Goal: Task Accomplishment & Management: Manage account settings

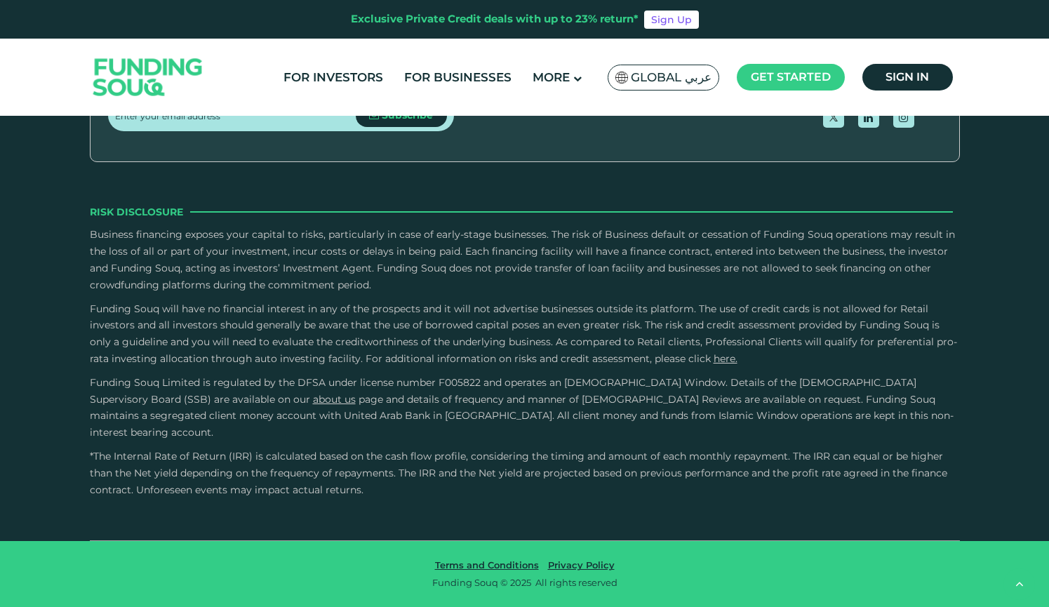
scroll to position [5025, 0]
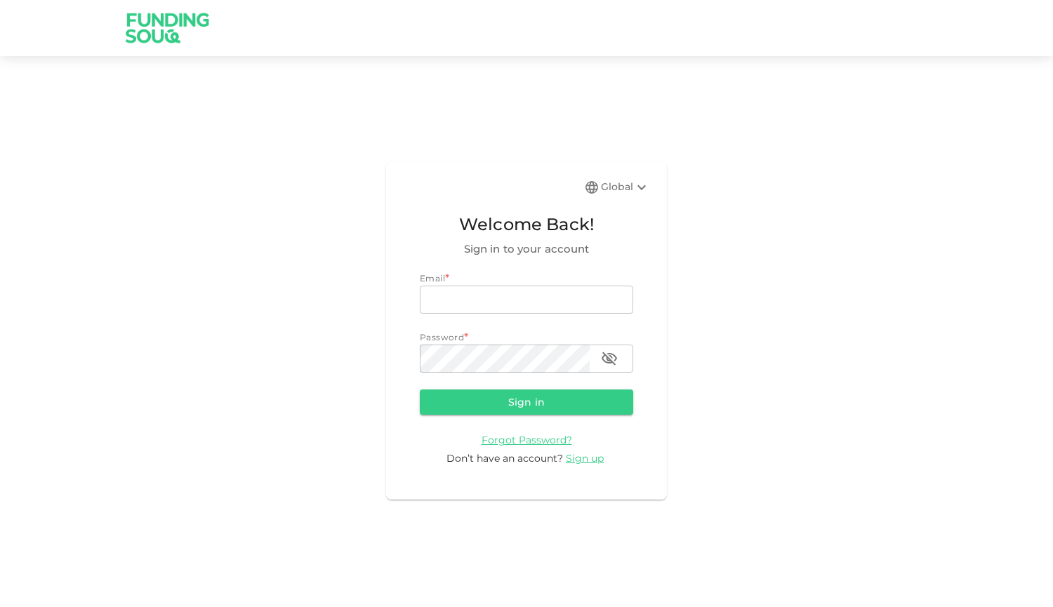
type input "[PERSON_NAME][EMAIL_ADDRESS][PERSON_NAME][DOMAIN_NAME]"
click at [574, 411] on button "Sign in" at bounding box center [526, 402] width 213 height 25
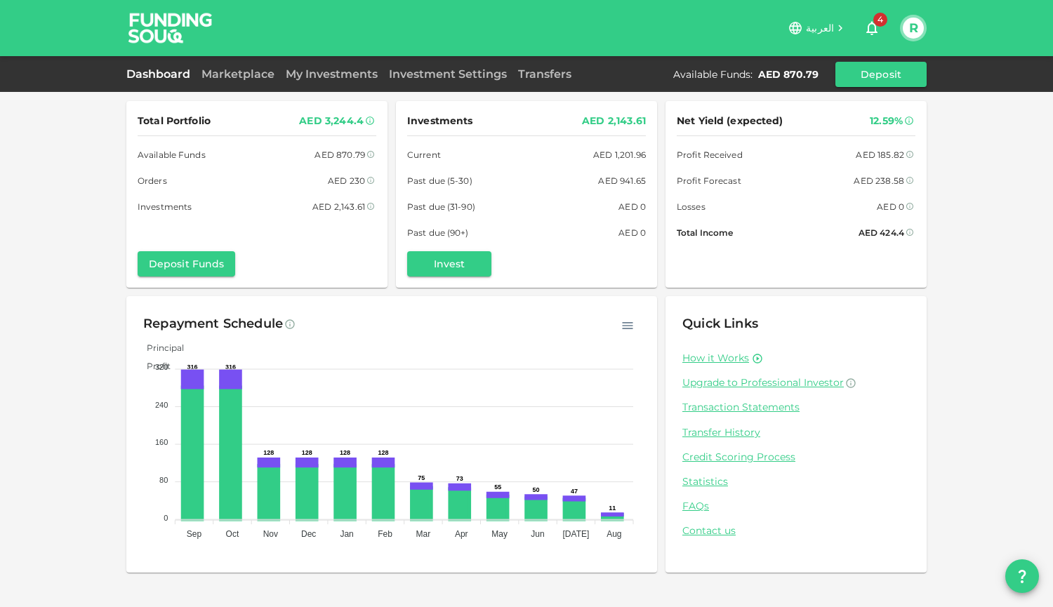
click at [250, 72] on link "Marketplace" at bounding box center [238, 73] width 84 height 13
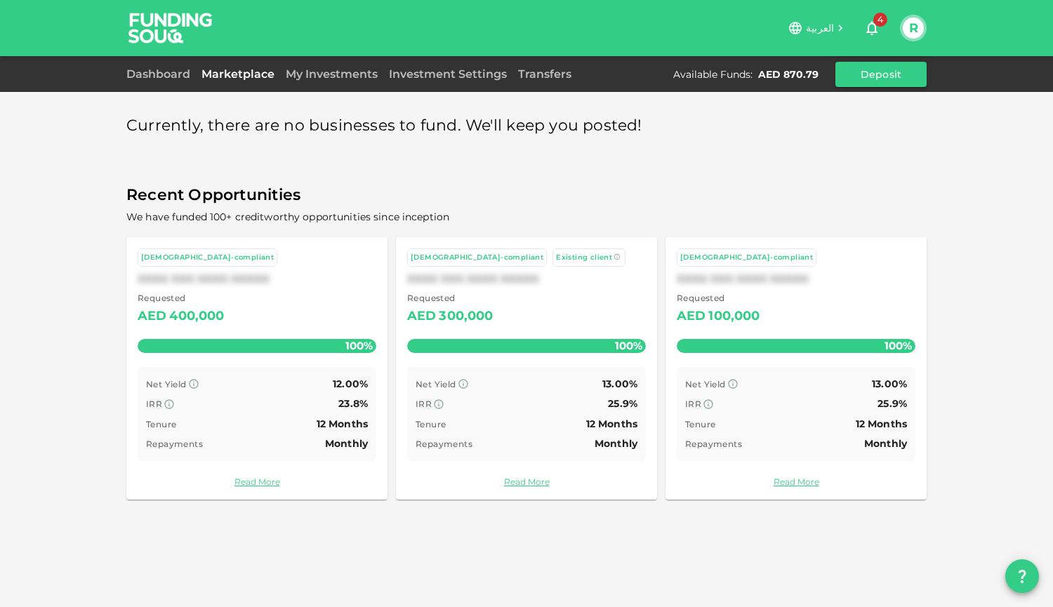
click at [331, 77] on link "My Investments" at bounding box center [331, 73] width 103 height 13
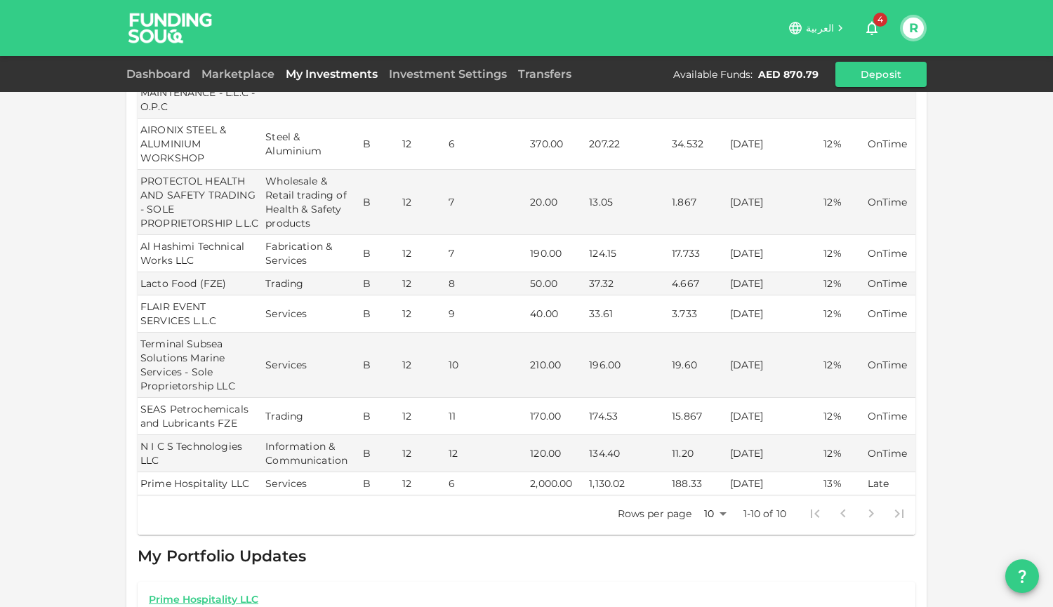
scroll to position [670, 0]
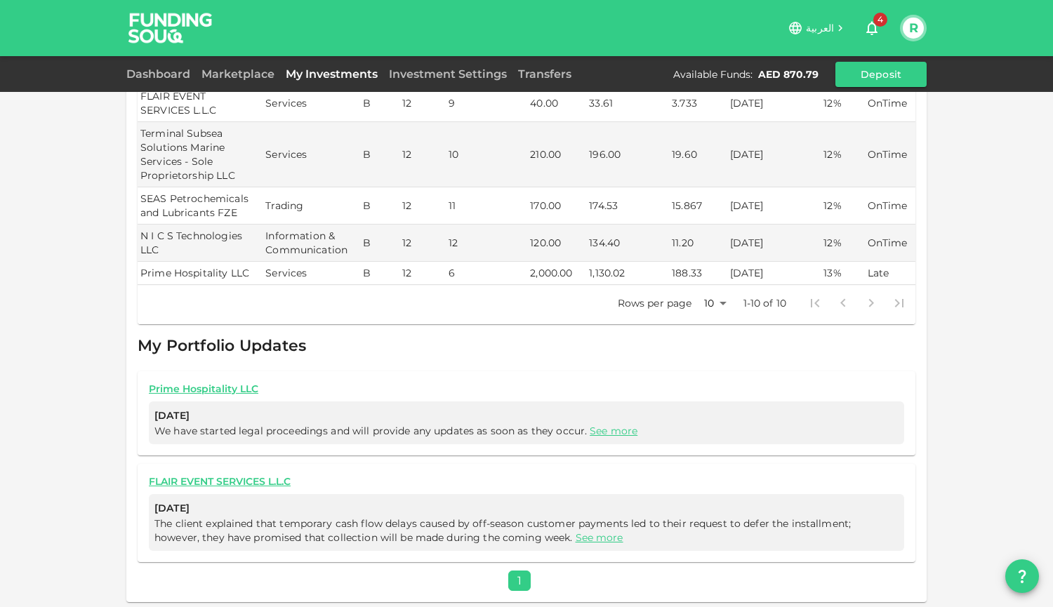
click at [618, 425] on link "See more" at bounding box center [614, 431] width 48 height 13
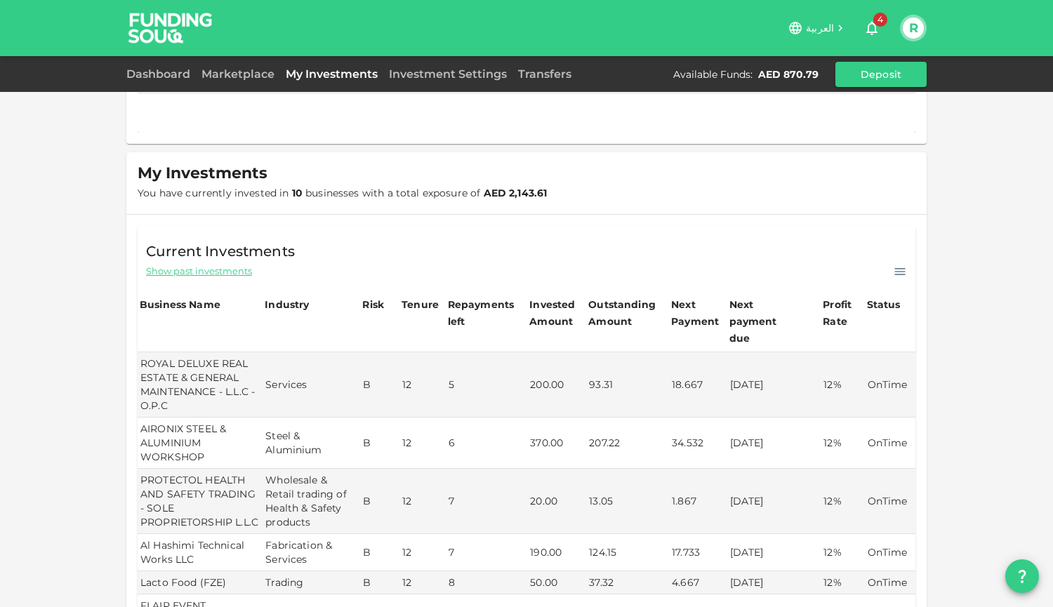
scroll to position [0, 0]
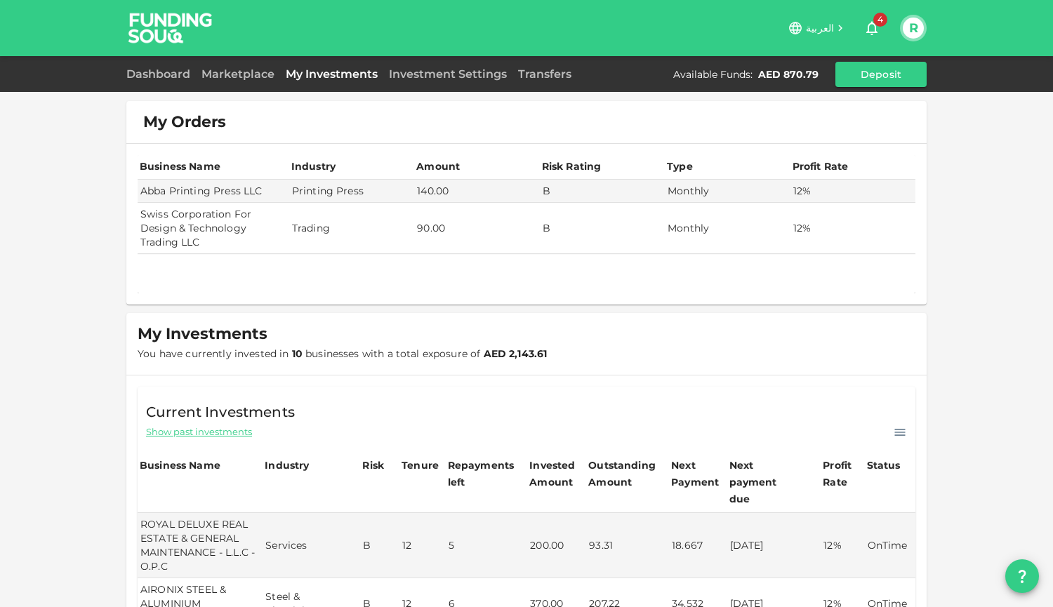
click at [166, 72] on link "Dashboard" at bounding box center [160, 73] width 69 height 13
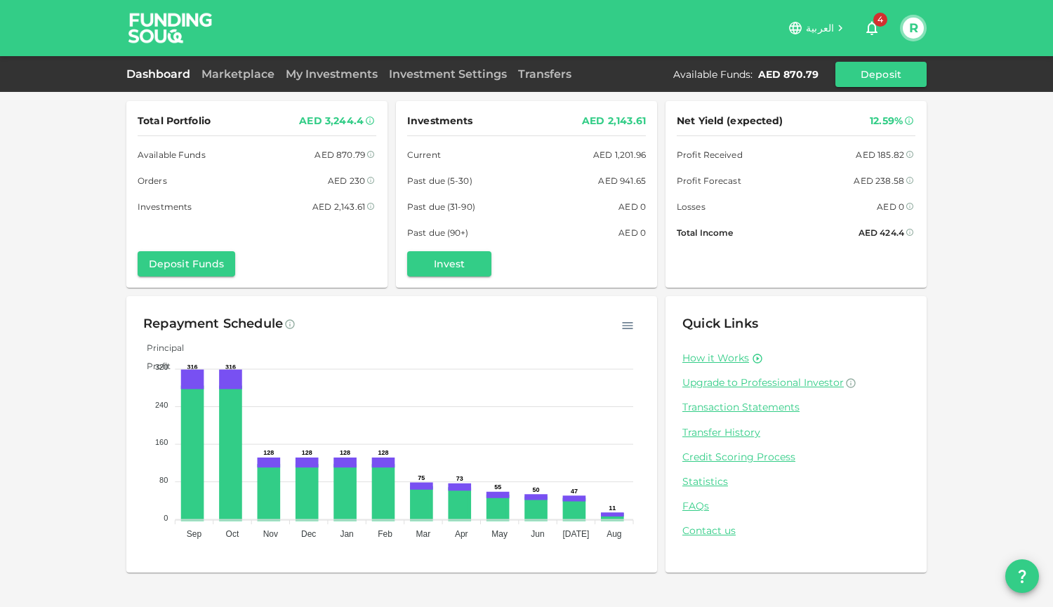
click at [965, 166] on div "Total Portfolio AED 3,244.4 Available Funds AED 870.79 Orders AED 230 Investmen…" at bounding box center [526, 303] width 1053 height 607
click at [955, 248] on div "Total Portfolio AED 3,244.4 Available Funds AED 870.79 Orders AED 230 Investmen…" at bounding box center [526, 303] width 1053 height 607
click at [652, 300] on div "Repayment Schedule Principal Profit 320 320 240 240 160 160 80 80 0 0 316 316 1…" at bounding box center [391, 434] width 531 height 277
click at [657, 293] on div "Total Portfolio AED 3,244.4 Available Funds AED 870.79 Orders AED 230 Investmen…" at bounding box center [526, 337] width 800 height 472
click at [487, 77] on link "Investment Settings" at bounding box center [447, 73] width 129 height 13
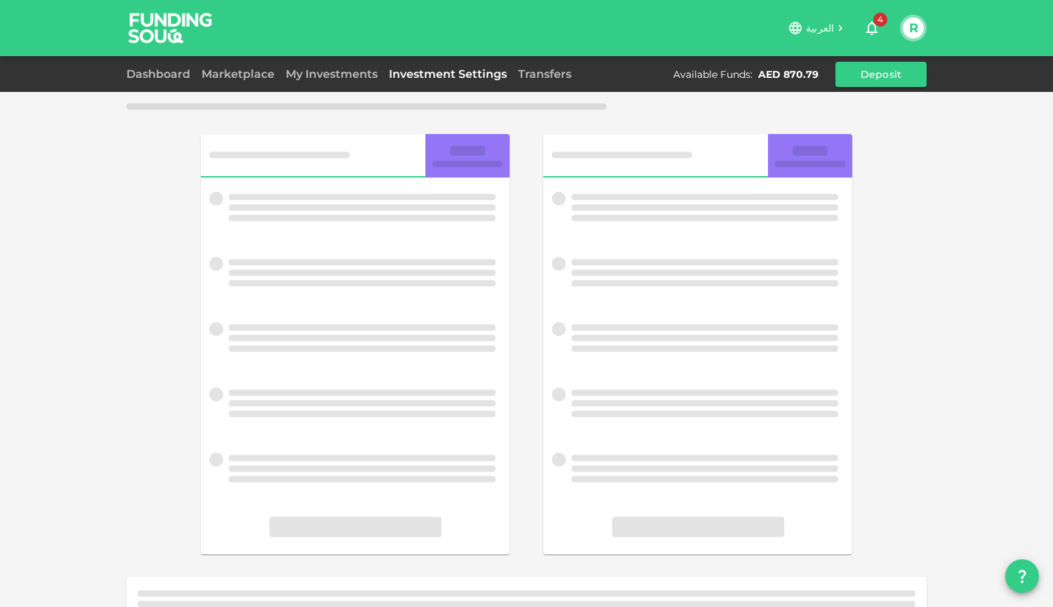
click at [548, 76] on link "Transfers" at bounding box center [544, 73] width 65 height 13
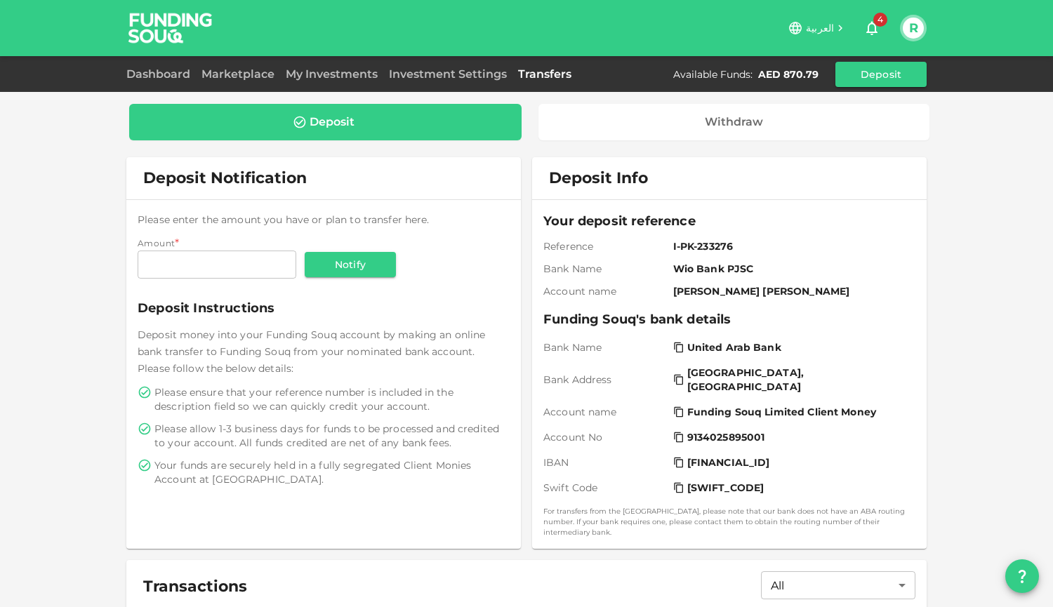
click at [176, 72] on link "Dashboard" at bounding box center [160, 73] width 69 height 13
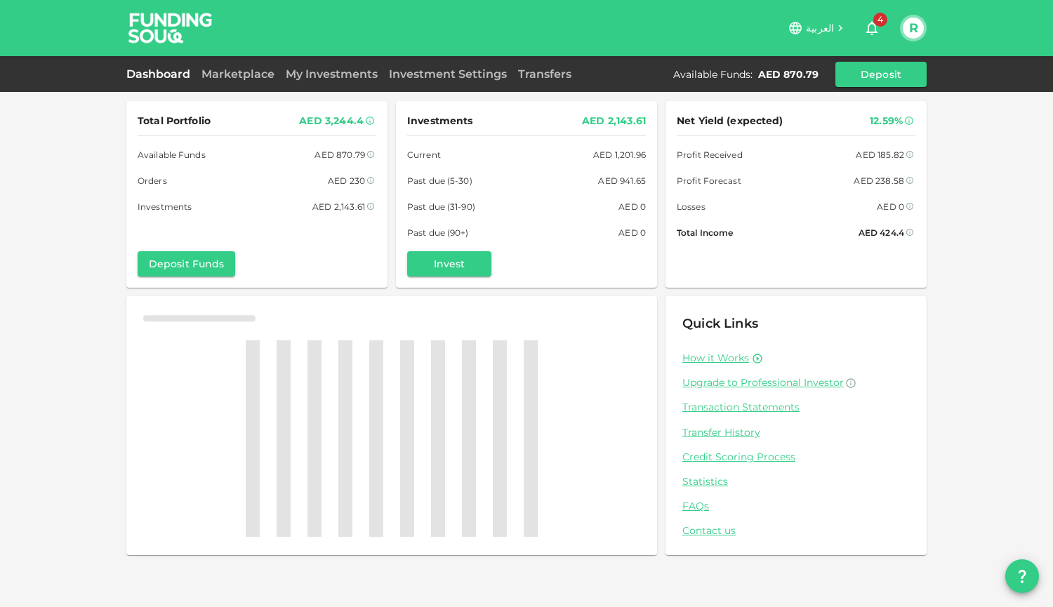
click at [524, 77] on link "Transfers" at bounding box center [544, 73] width 65 height 13
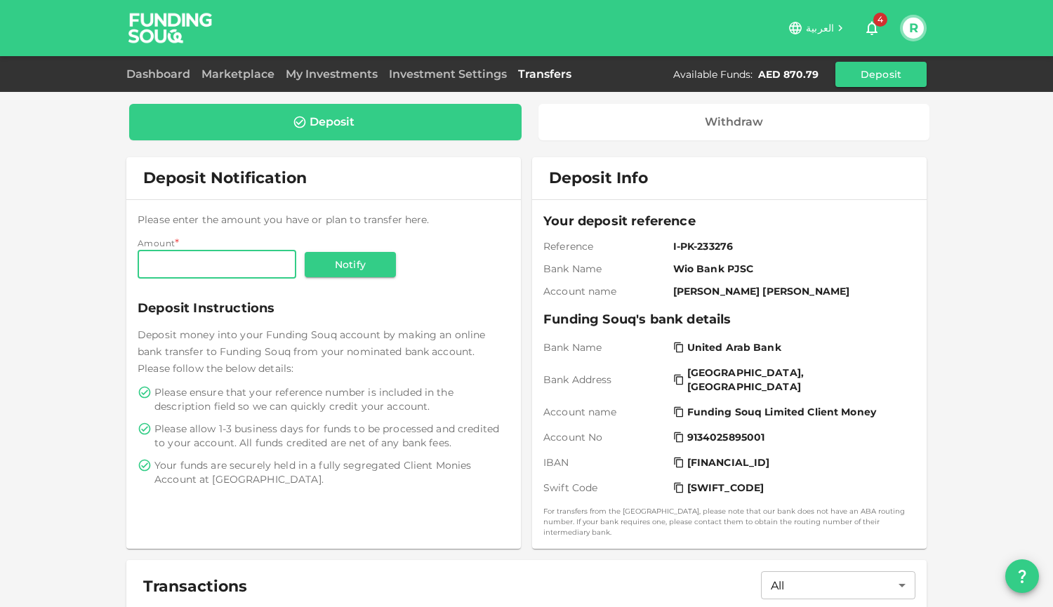
scroll to position [230, 0]
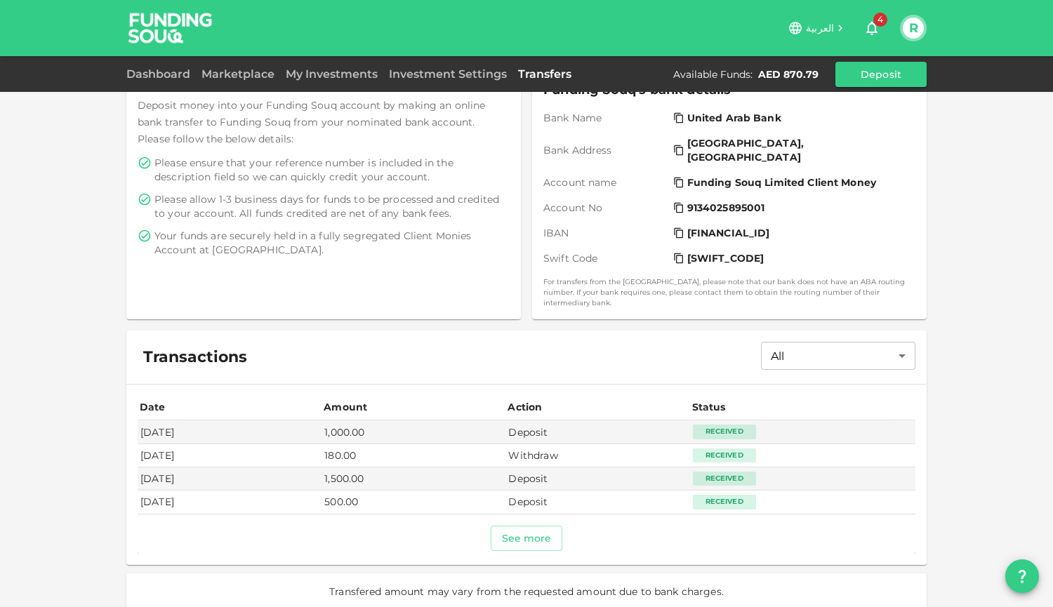
click at [170, 78] on link "Dashboard" at bounding box center [160, 73] width 69 height 13
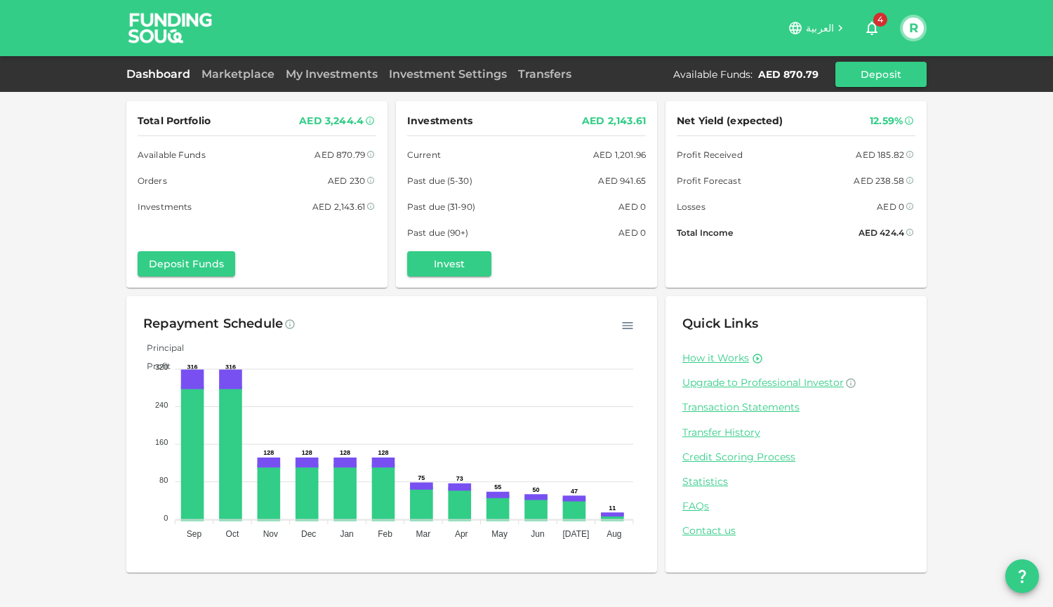
click at [665, 310] on div "Quick Links How it Works Upgrade to Professional Investor Transaction Statement…" at bounding box center [795, 434] width 261 height 277
